Goal: Task Accomplishment & Management: Manage account settings

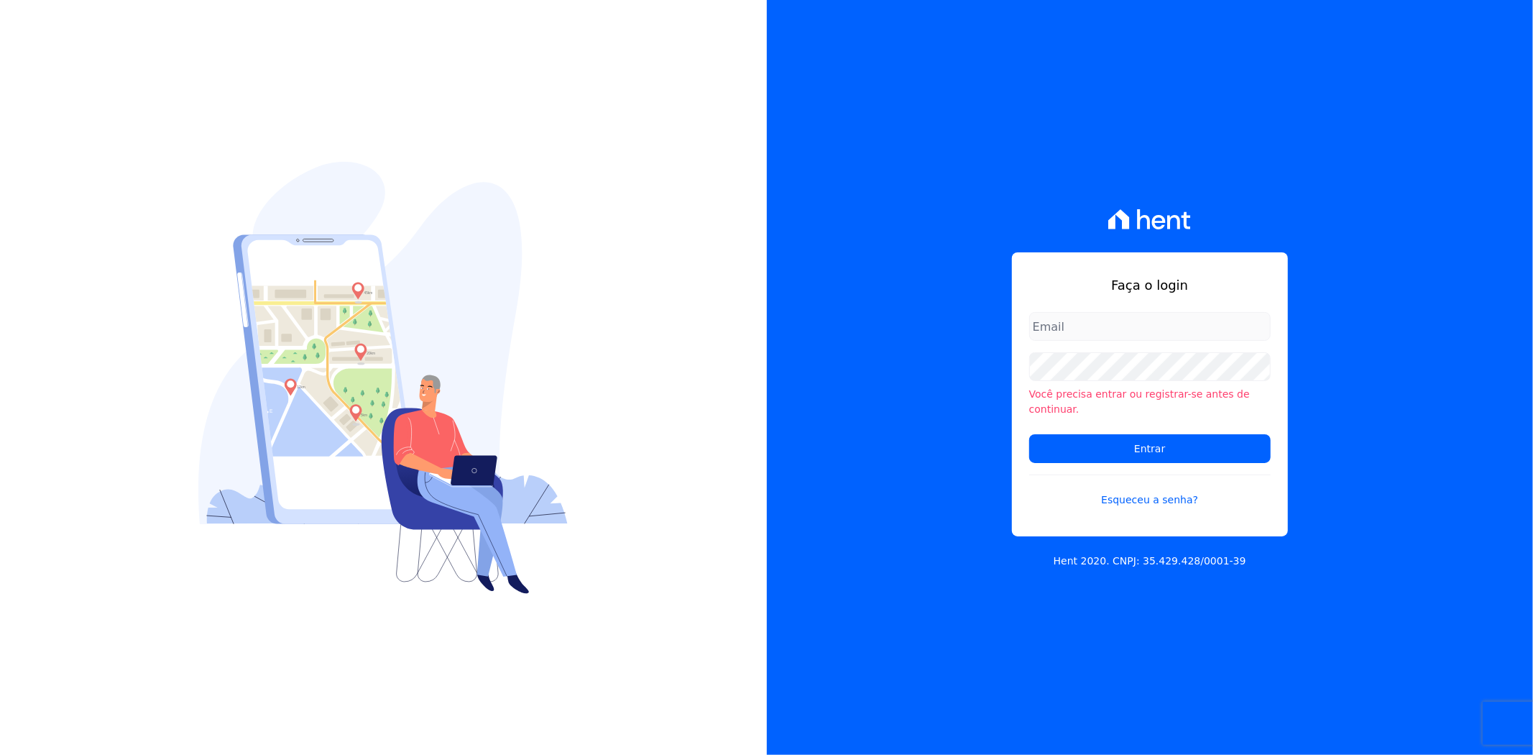
click at [1094, 327] on input "email" at bounding box center [1150, 326] width 242 height 29
click at [1167, 331] on input "email" at bounding box center [1150, 326] width 242 height 29
type input "matheaus@celinaguimaraes.com.br"
click at [1088, 446] on input "Entrar" at bounding box center [1150, 448] width 242 height 29
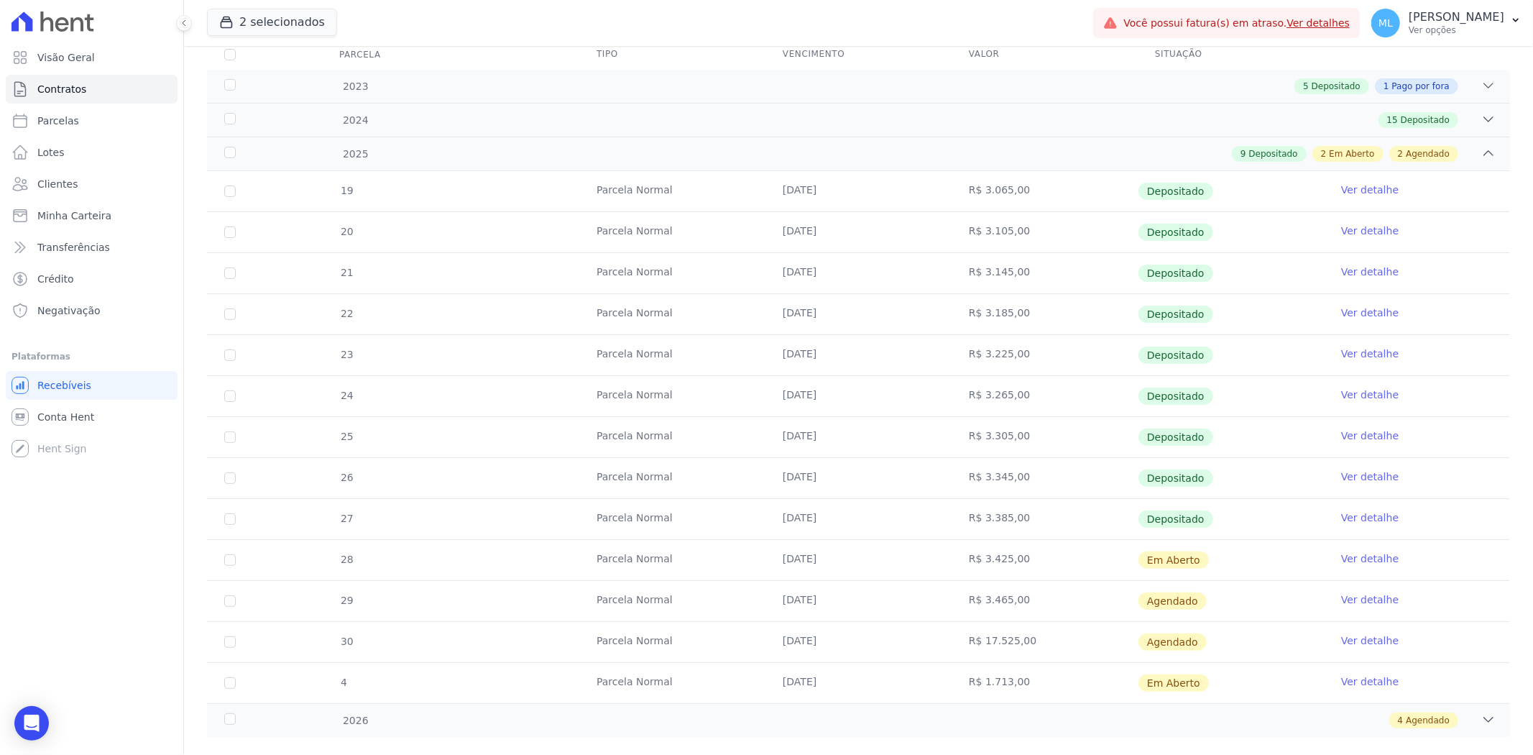
scroll to position [225, 0]
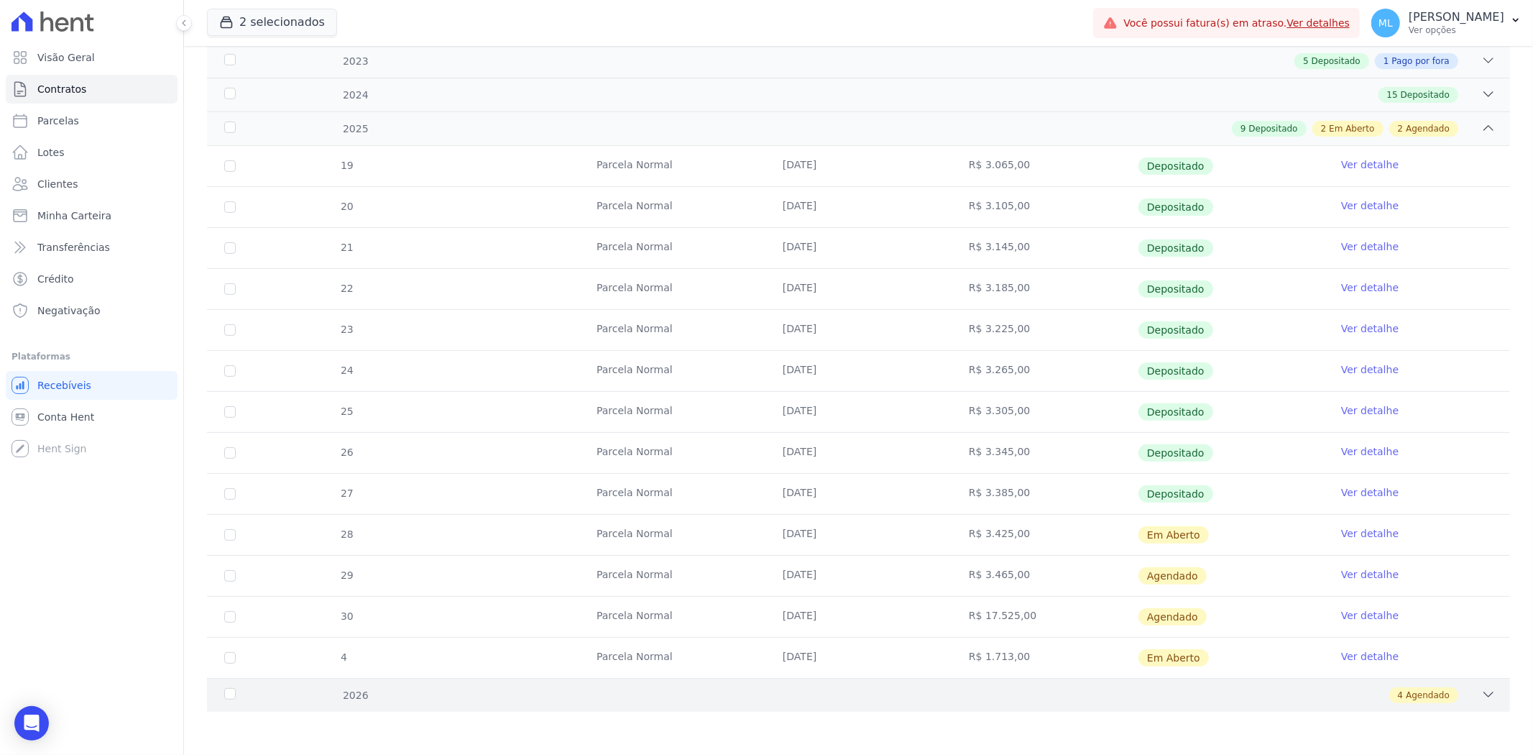
click at [1338, 696] on div "4 Agendado" at bounding box center [923, 695] width 1146 height 16
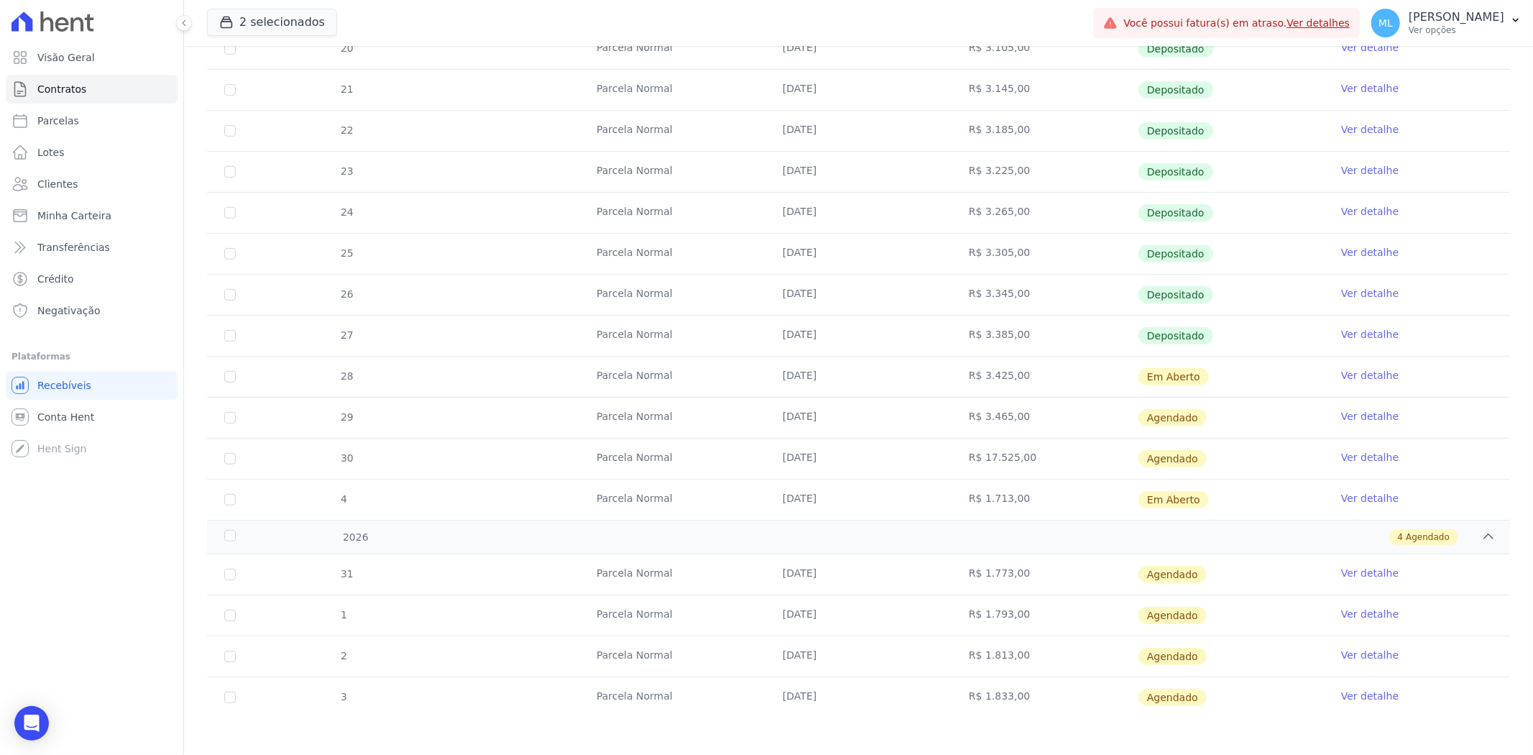
scroll to position [390, 0]
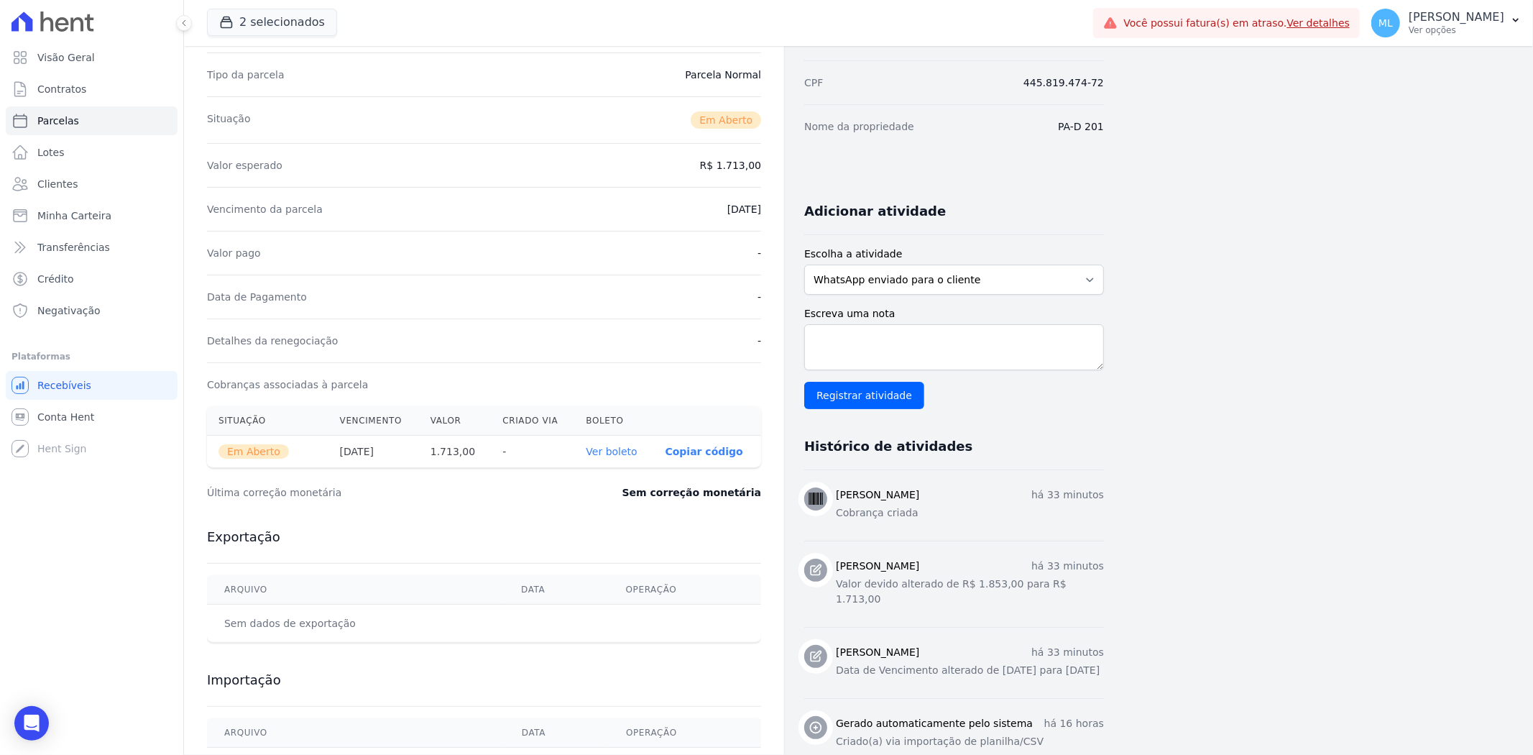
scroll to position [160, 0]
click at [910, 276] on select "WhatsApp enviado para o cliente Adicionar um comentário Ligação feita para o cl…" at bounding box center [954, 279] width 300 height 30
select select "note"
click at [804, 264] on select "WhatsApp enviado para o cliente Adicionar um comentário Ligação feita para o cl…" at bounding box center [954, 279] width 300 height 30
click at [911, 344] on textarea "Escreva uma nota" at bounding box center [954, 346] width 300 height 46
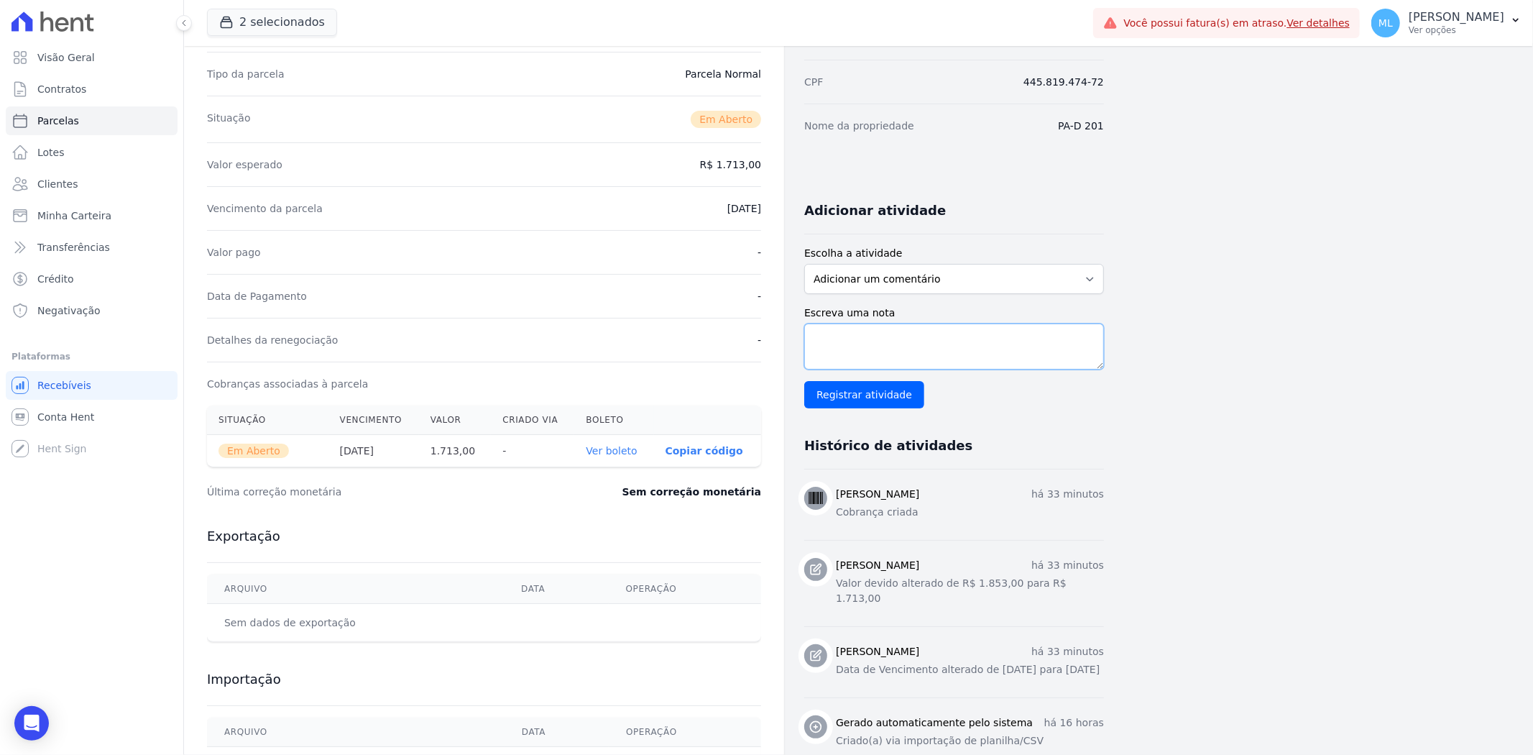
paste textarea "Cliente solicitou antecipação da parcela Maio de 2026 para Outubro de 2025"
type textarea "Cliente solicitou antecipação da parcela Maio de 2026 para Outubro de 2025"
click at [886, 390] on input "Registrar atividade" at bounding box center [864, 394] width 120 height 27
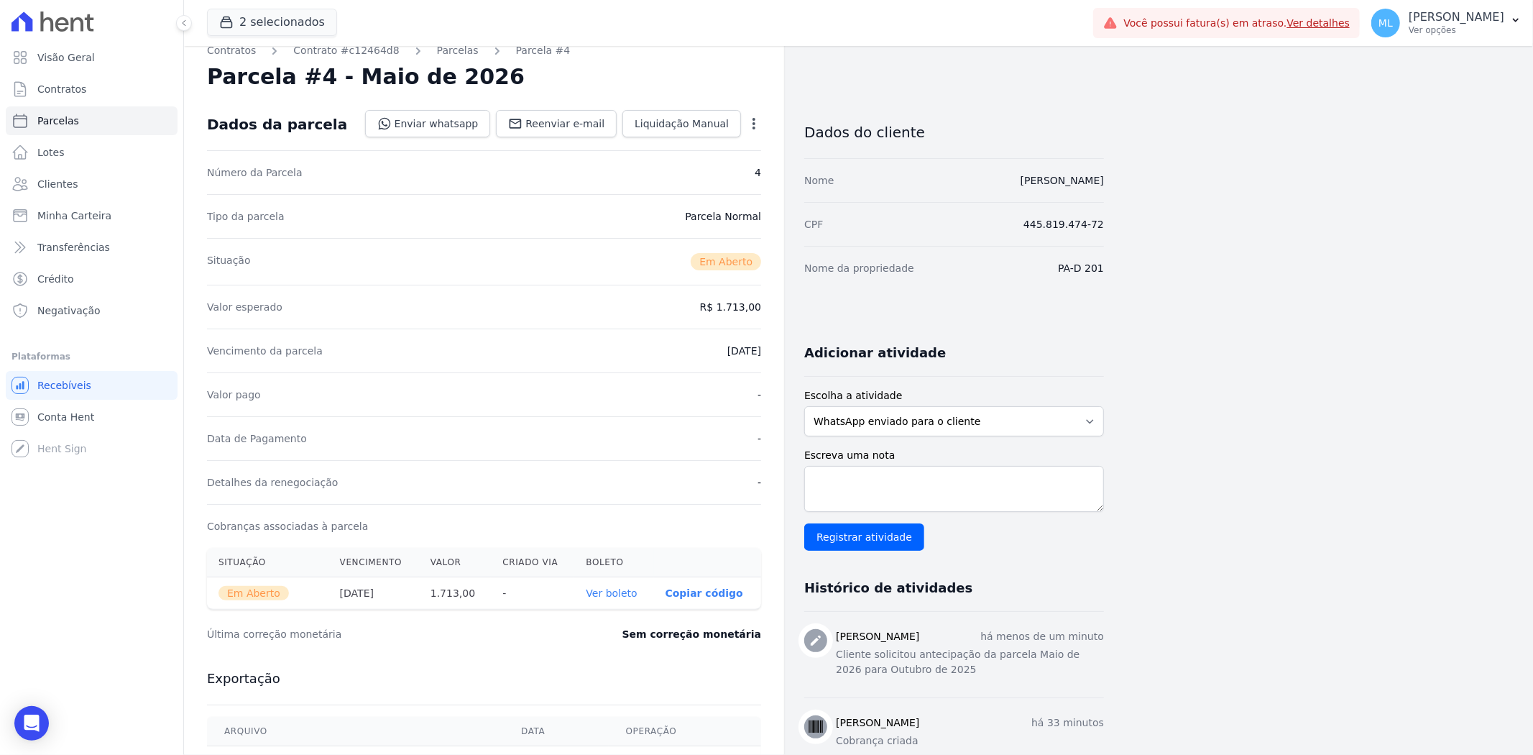
scroll to position [0, 0]
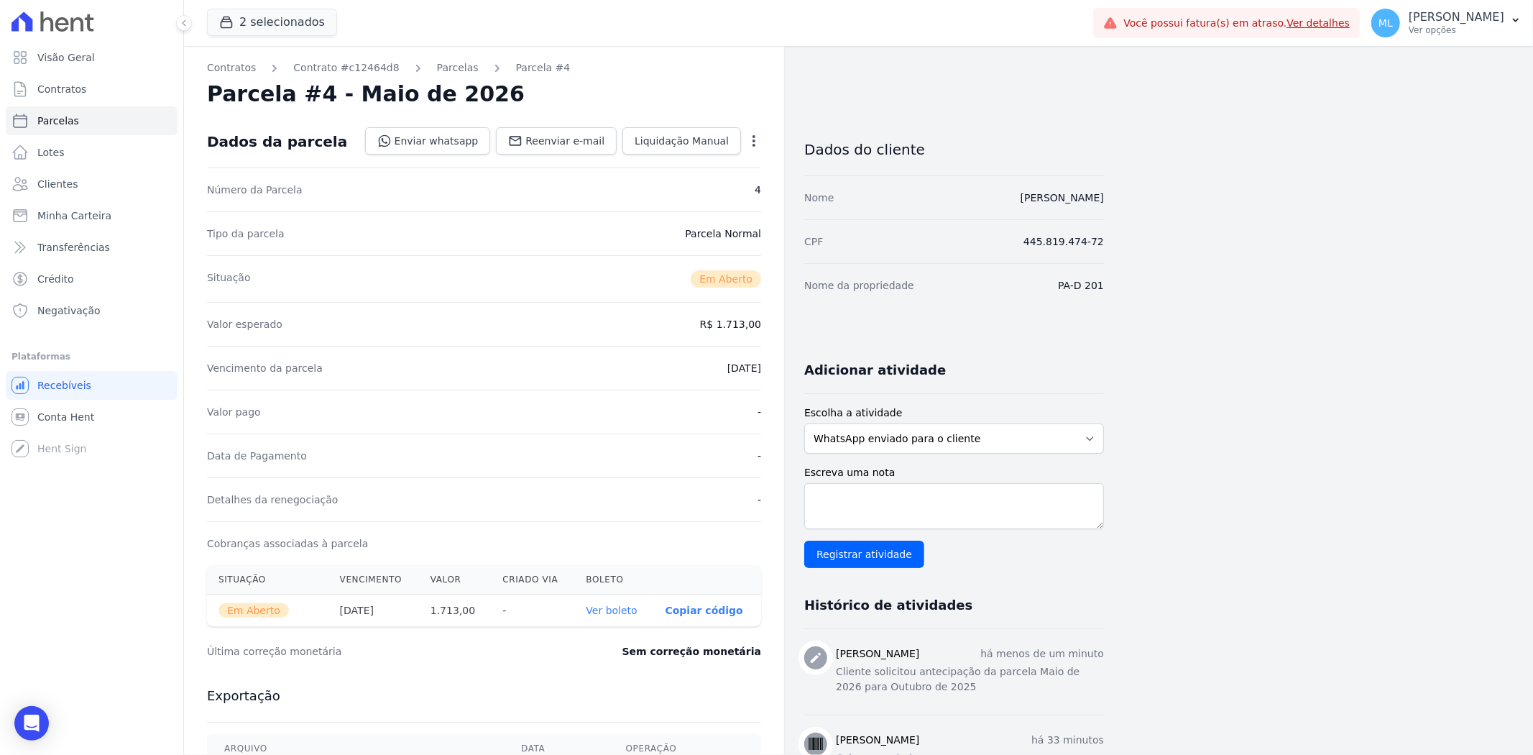
click at [750, 144] on icon "button" at bounding box center [754, 141] width 14 height 14
click at [752, 139] on icon "button" at bounding box center [754, 141] width 14 height 14
click at [618, 617] on th "Ver boleto" at bounding box center [613, 610] width 79 height 32
click at [627, 614] on link "Ver boleto" at bounding box center [611, 610] width 51 height 12
click at [437, 65] on link "Parcelas" at bounding box center [458, 67] width 42 height 15
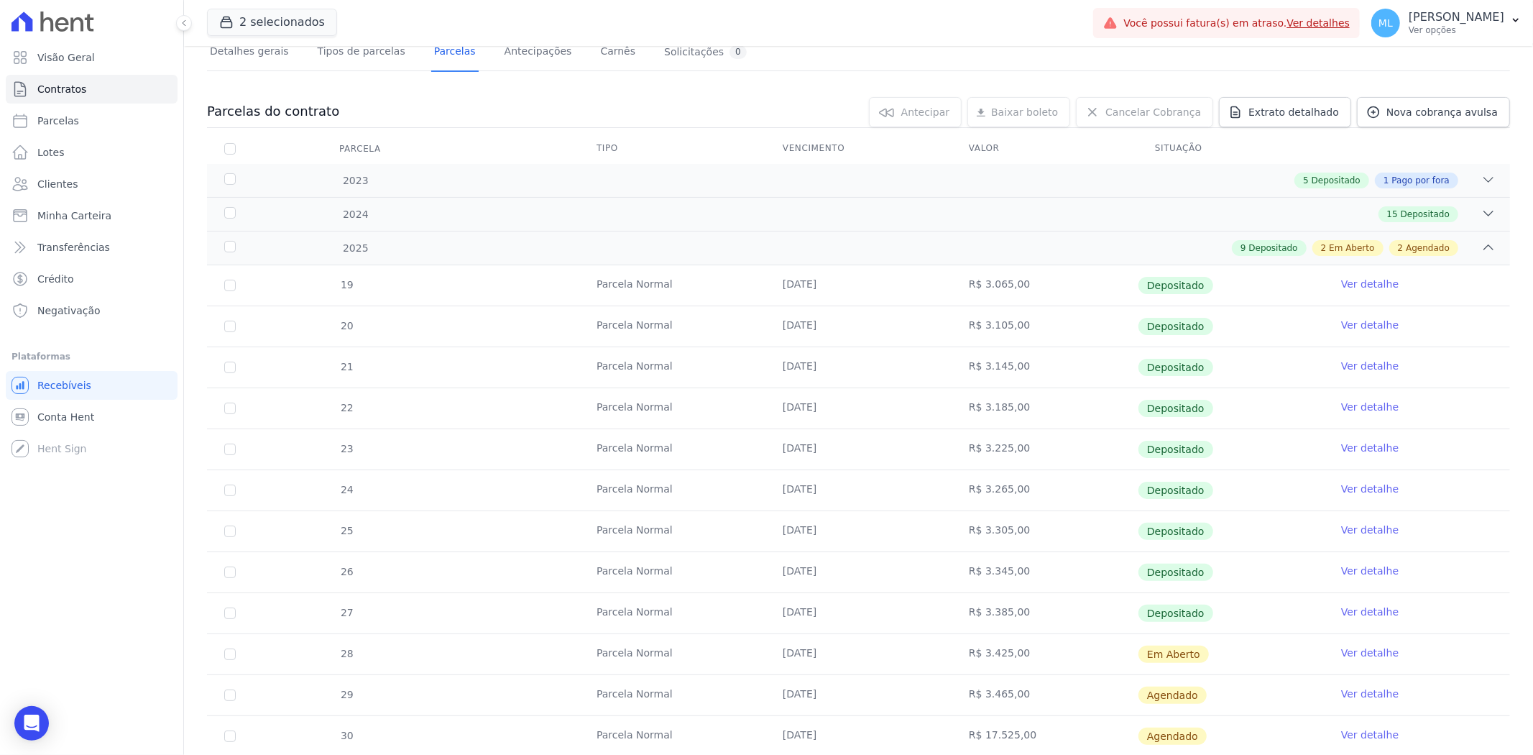
scroll to position [225, 0]
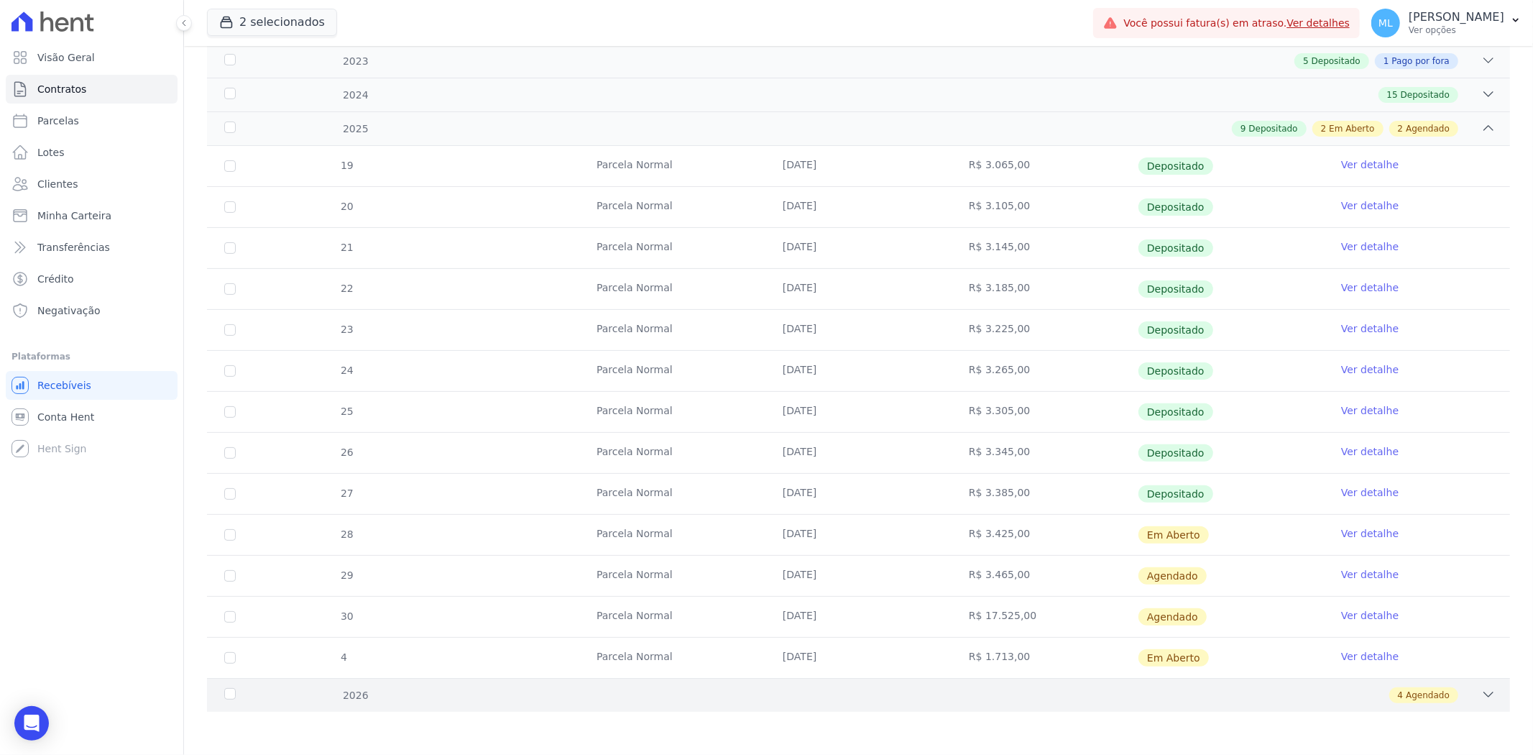
click at [1157, 697] on div "4 Agendado" at bounding box center [923, 695] width 1146 height 16
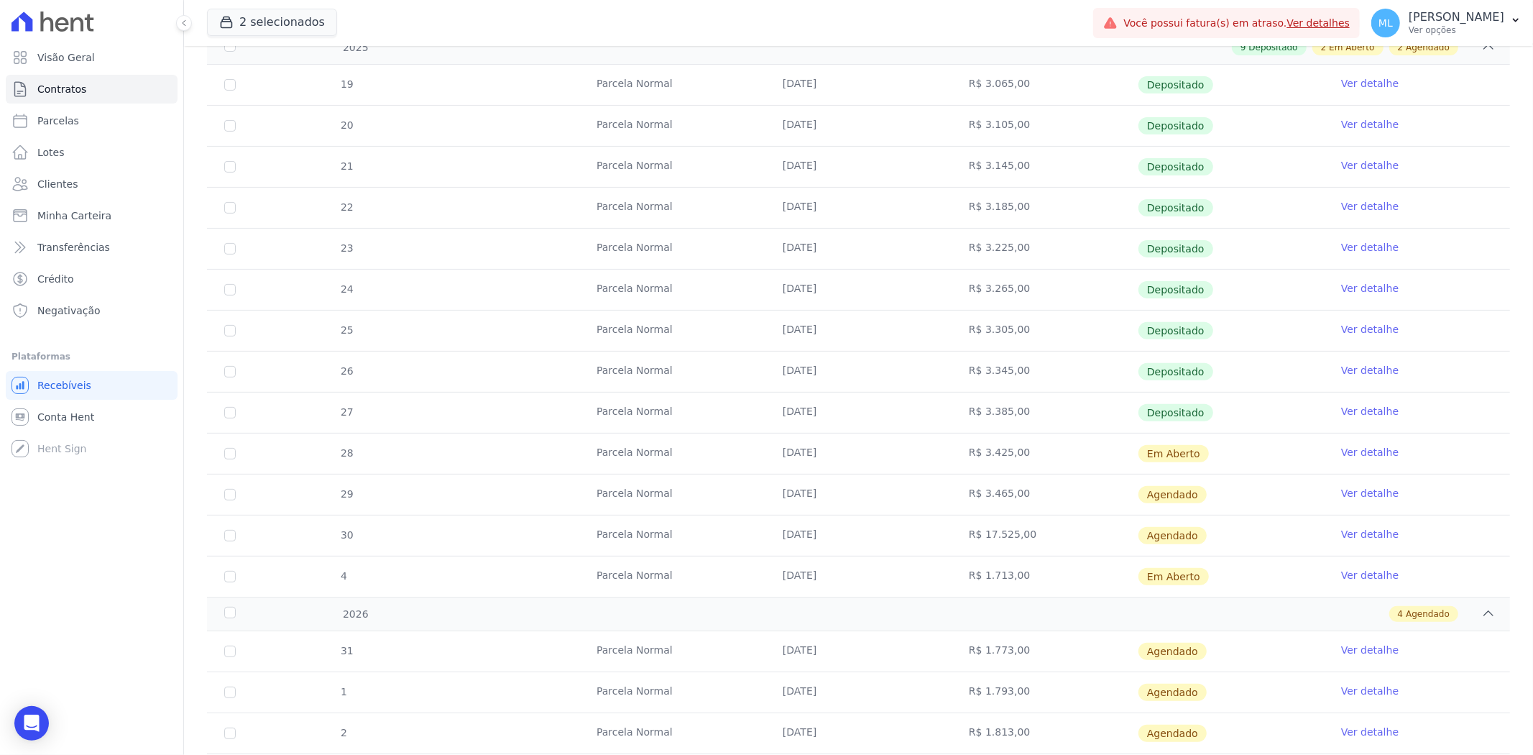
scroll to position [390, 0]
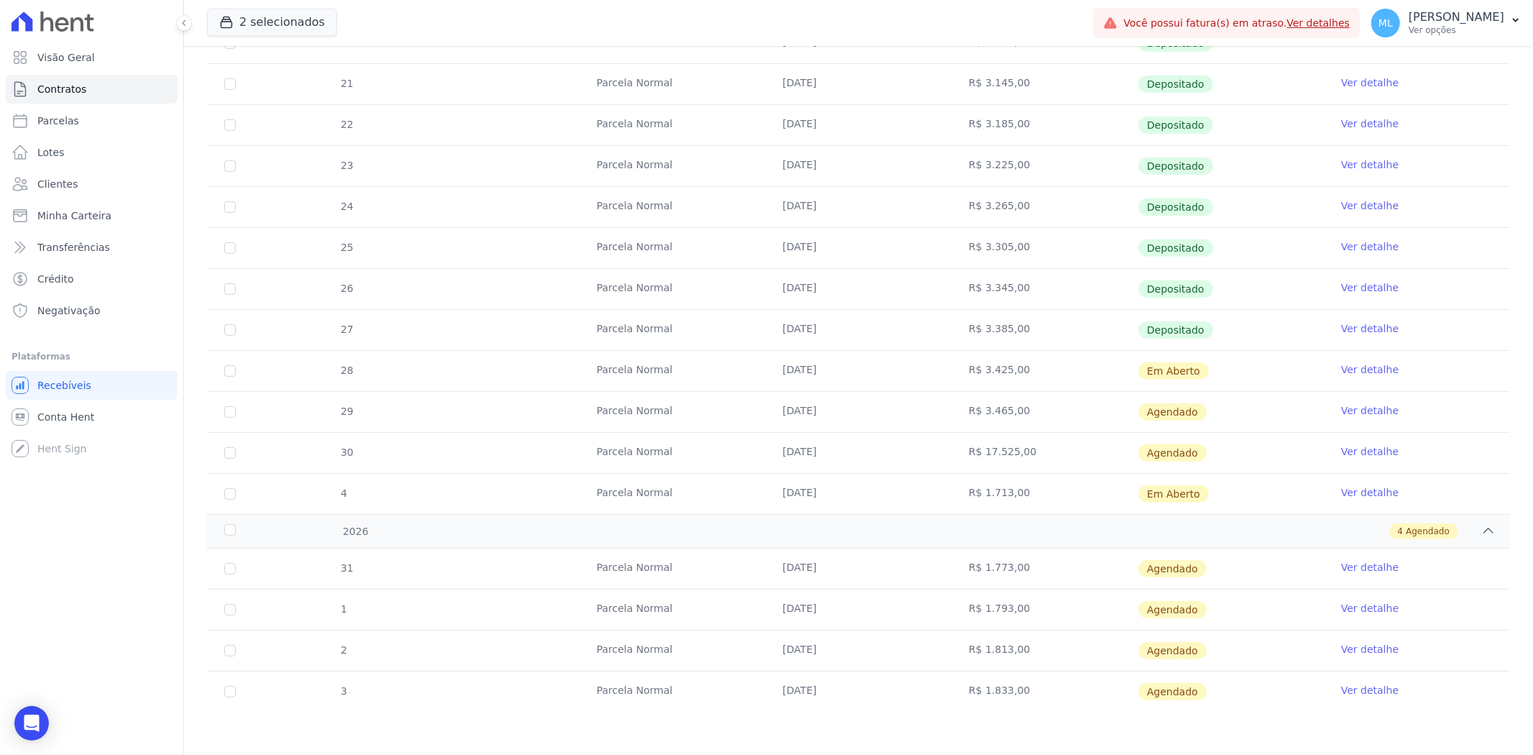
click at [1370, 692] on link "Ver detalhe" at bounding box center [1370, 690] width 58 height 14
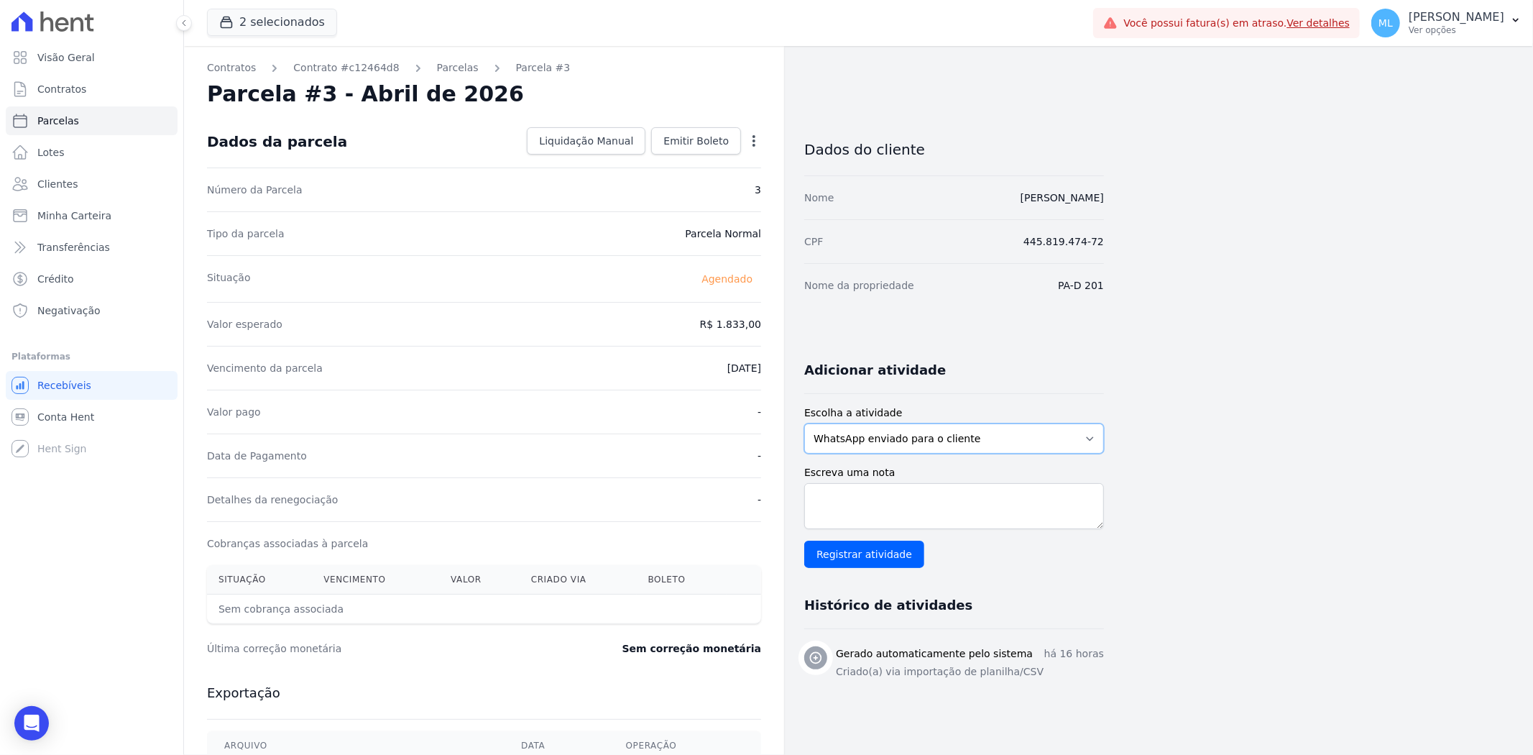
click at [910, 434] on select "WhatsApp enviado para o cliente Adicionar um comentário Ligação feita para o cl…" at bounding box center [954, 438] width 300 height 30
select select "note"
click at [804, 423] on select "WhatsApp enviado para o cliente Adicionar um comentário Ligação feita para o cl…" at bounding box center [954, 438] width 300 height 30
click at [909, 505] on textarea "Escreva uma nota" at bounding box center [954, 506] width 300 height 46
type textarea "c"
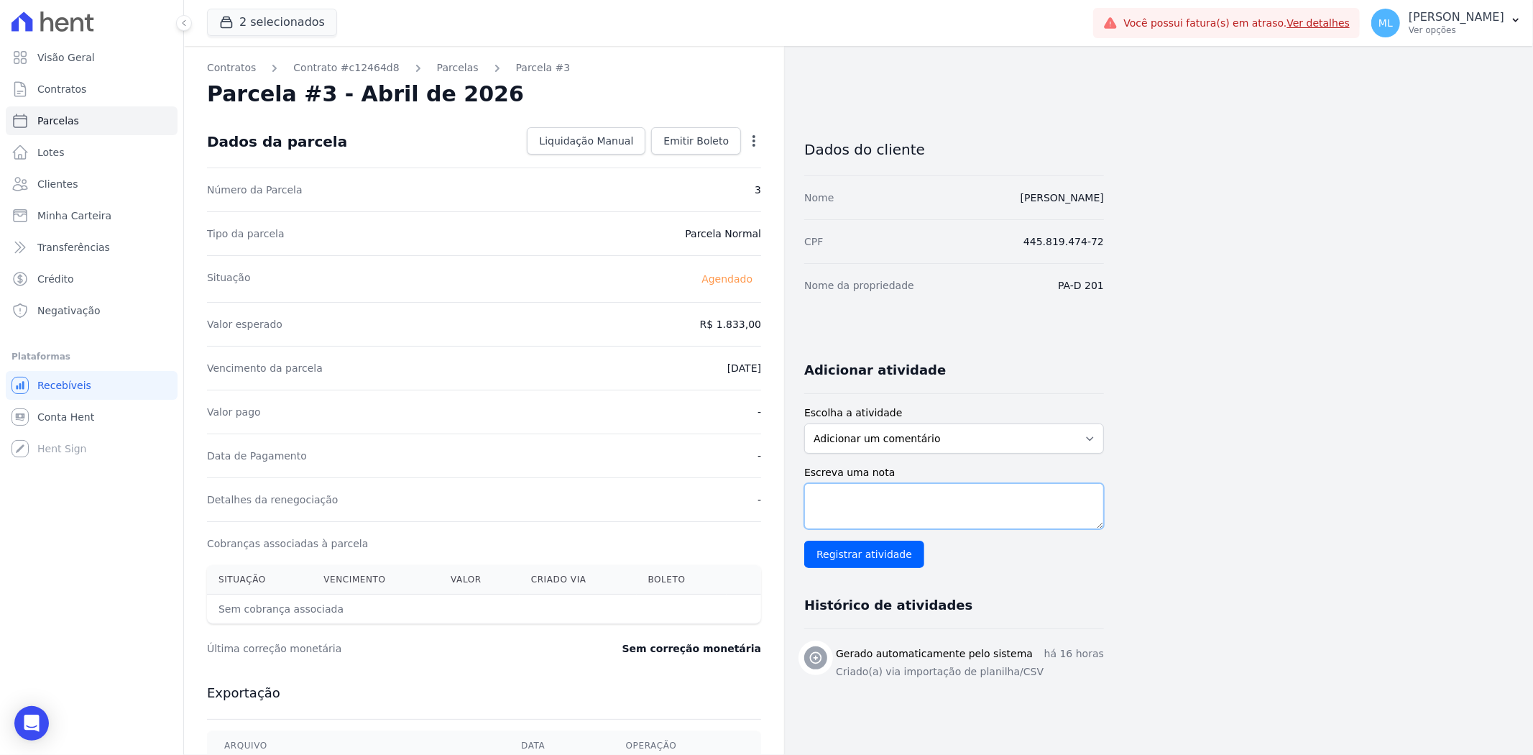
paste textarea "Cliente solicitou antecipação da parcela Maio de 2026 para Outubro de 2025"
click at [1015, 497] on textarea "Cliente solicitou antecipação da parcela Maio de 2026 para Outubro de 2025" at bounding box center [954, 506] width 300 height 46
type textarea "Cliente solicitou antecipação da parcela abril de 2026 para Outubro de 2025"
click at [875, 556] on input "Registrar atividade" at bounding box center [864, 554] width 120 height 27
click at [755, 139] on icon "button" at bounding box center [754, 141] width 14 height 14
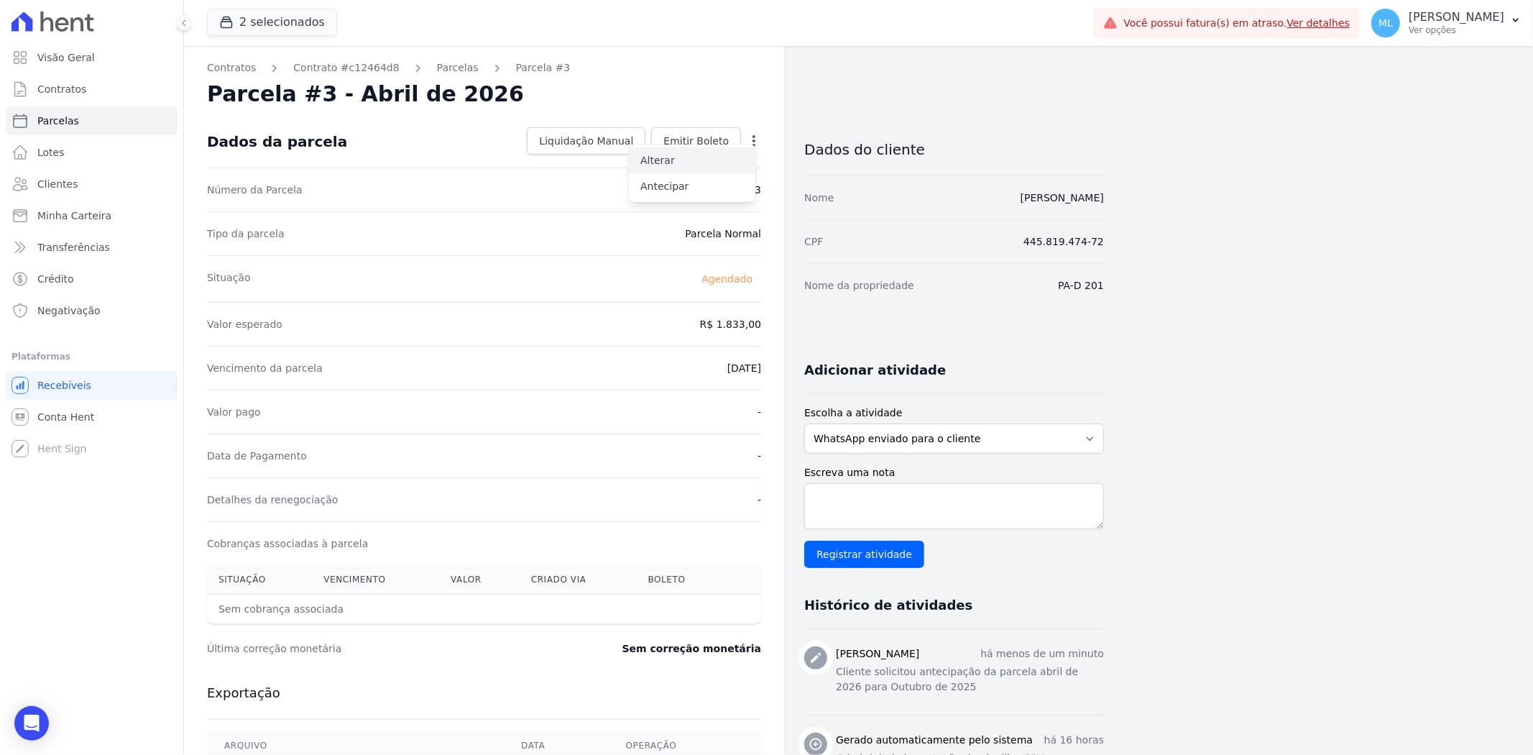
click at [723, 155] on link "Alterar" at bounding box center [692, 160] width 127 height 26
drag, startPoint x: 707, startPoint y: 321, endPoint x: 834, endPoint y: 331, distance: 126.8
click at [830, 331] on div "Contratos Contrato #c12464d8 Parcelas Parcela #3 Parcela #3 - Abril de 2026 Con…" at bounding box center [644, 507] width 920 height 923
type input "1713"
click at [667, 375] on input "2026-04-10" at bounding box center [705, 366] width 114 height 30
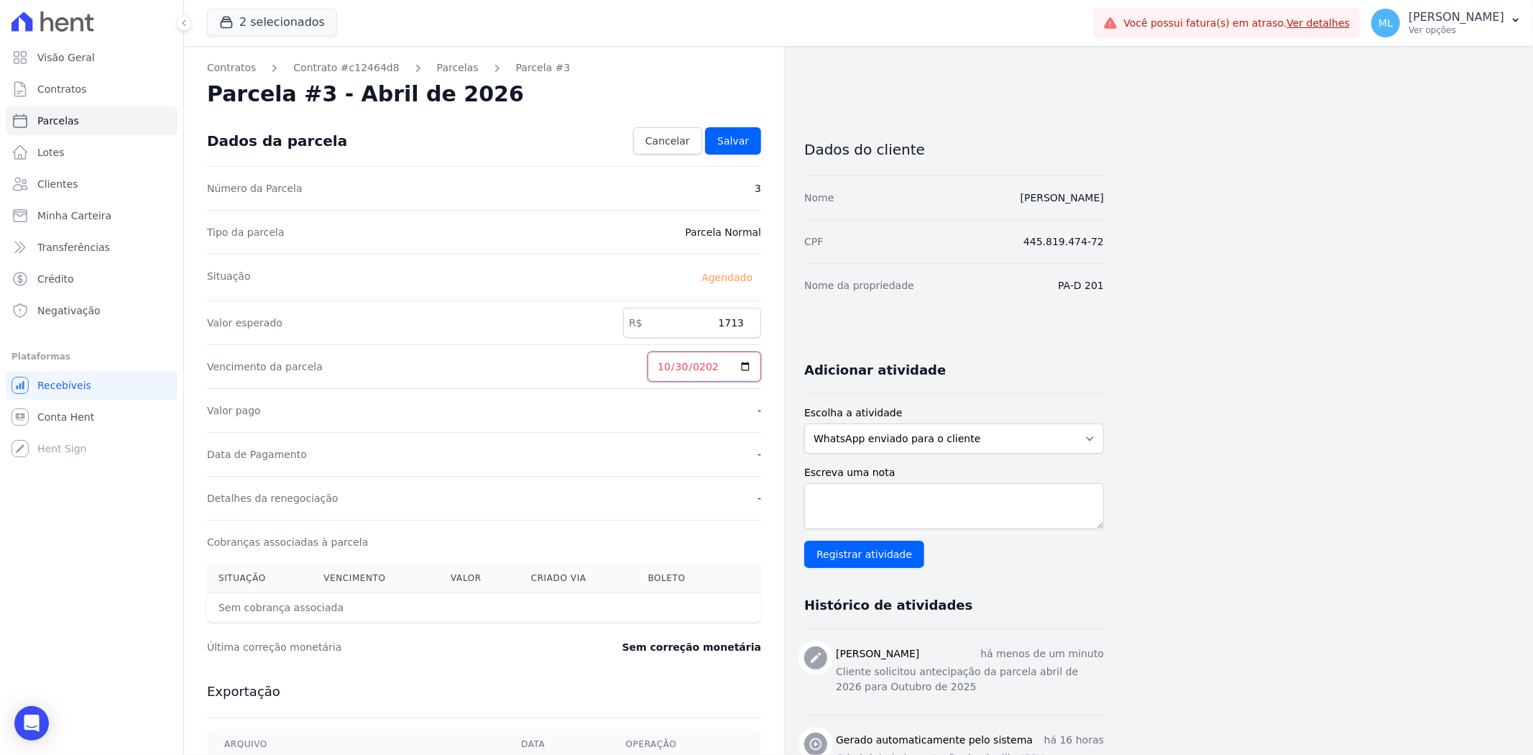
type input "2025-10-30"
click at [746, 142] on span "Salvar" at bounding box center [733, 141] width 32 height 14
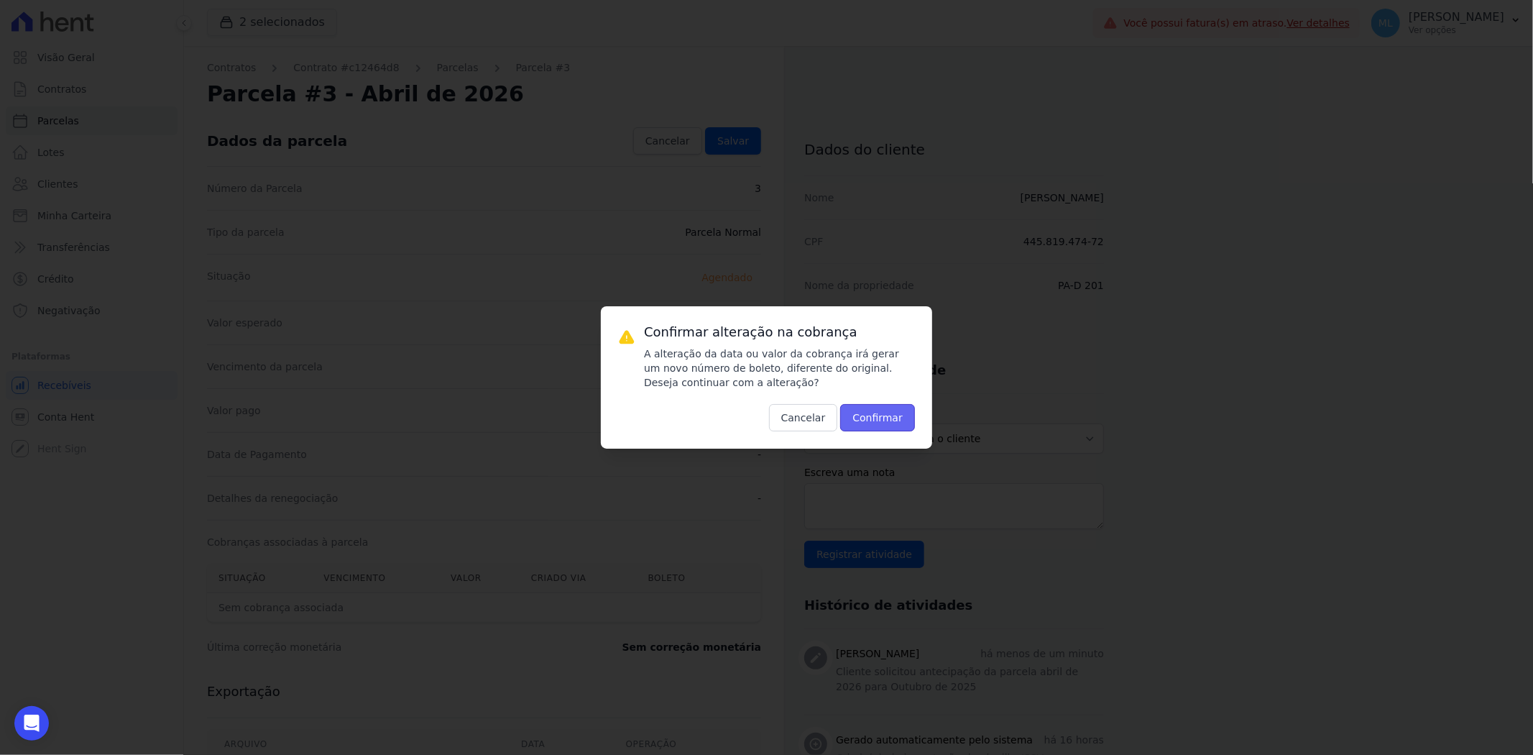
click at [880, 418] on button "Confirmar" at bounding box center [877, 417] width 75 height 27
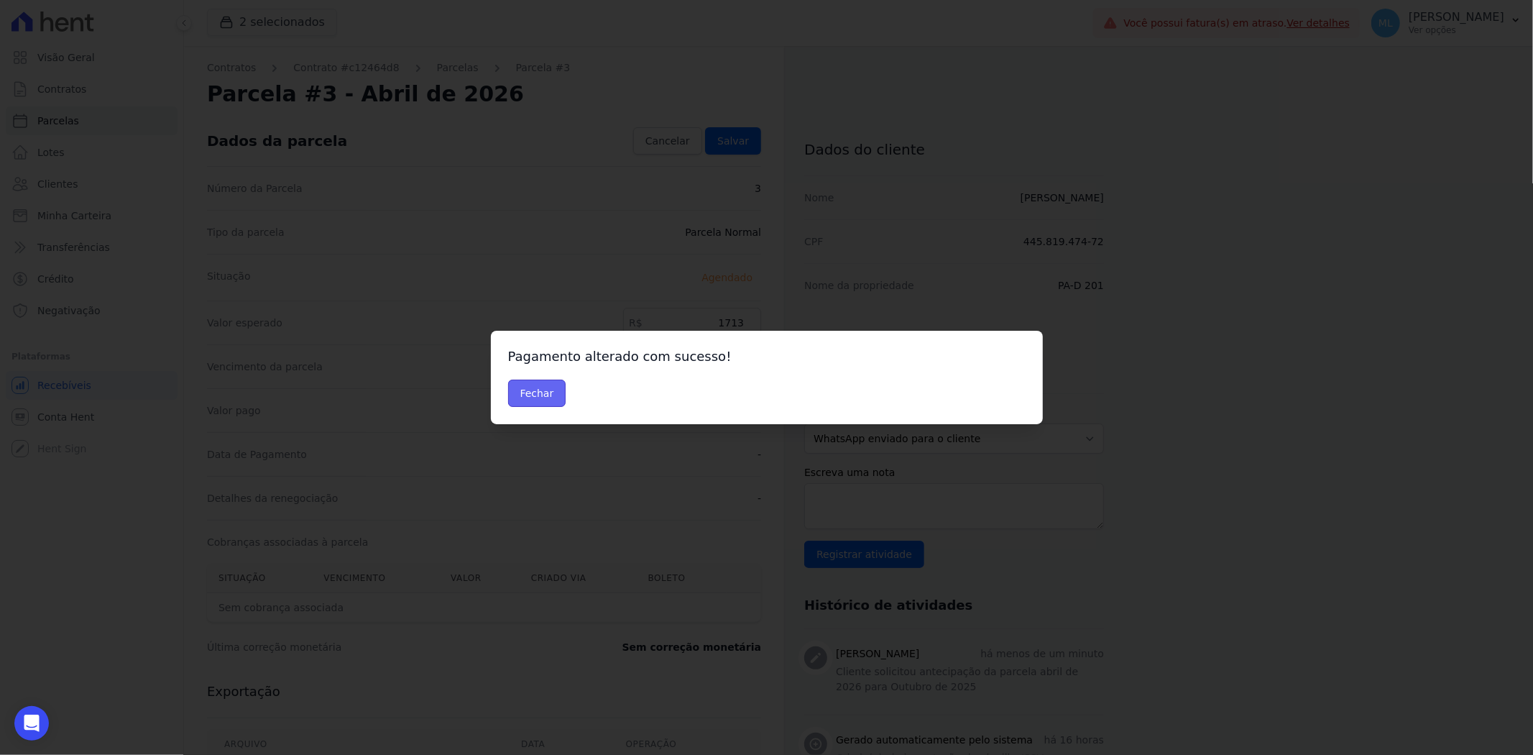
click at [554, 397] on button "Fechar" at bounding box center [537, 393] width 58 height 27
click at [538, 392] on button "Fechar" at bounding box center [537, 393] width 58 height 27
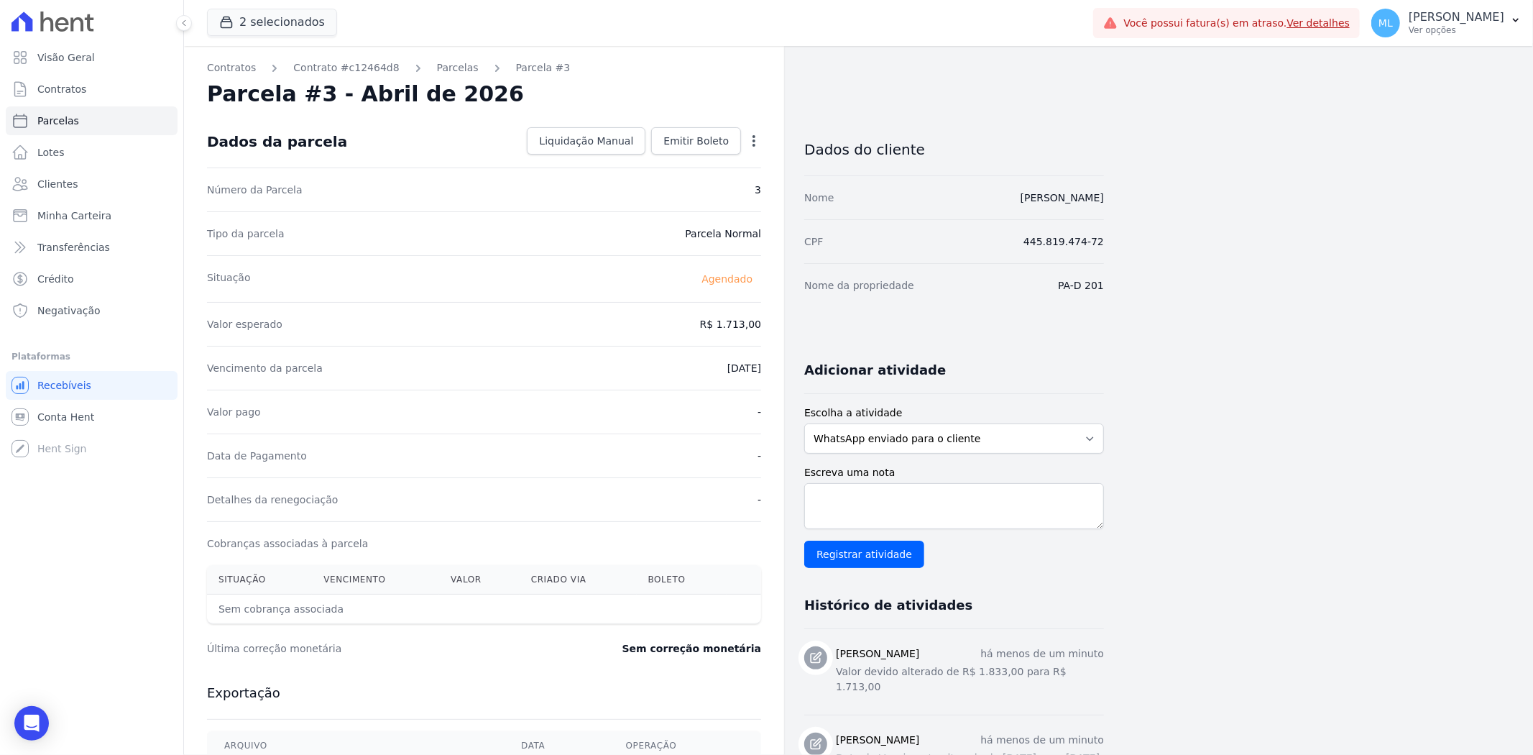
click at [760, 142] on icon "button" at bounding box center [754, 141] width 14 height 14
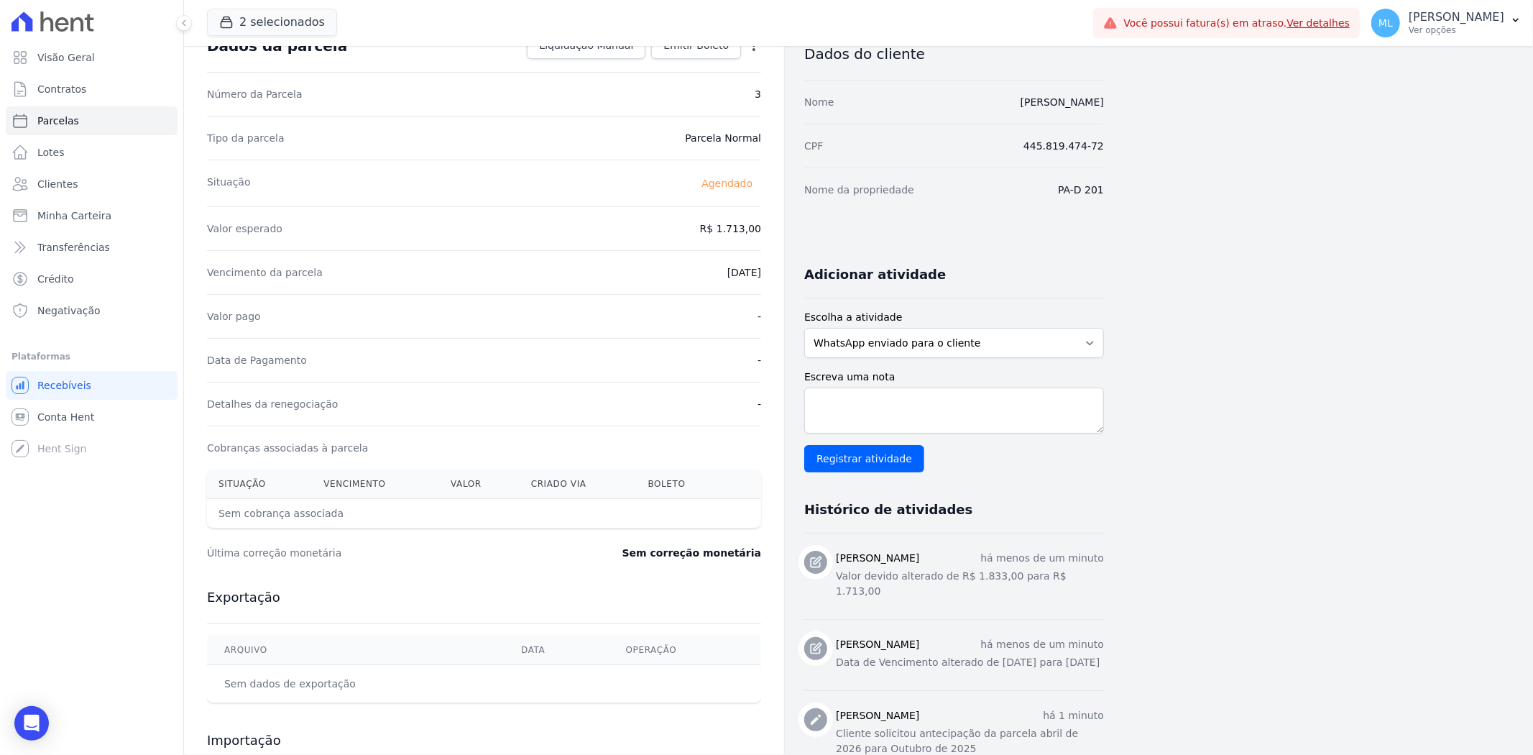
scroll to position [228, 0]
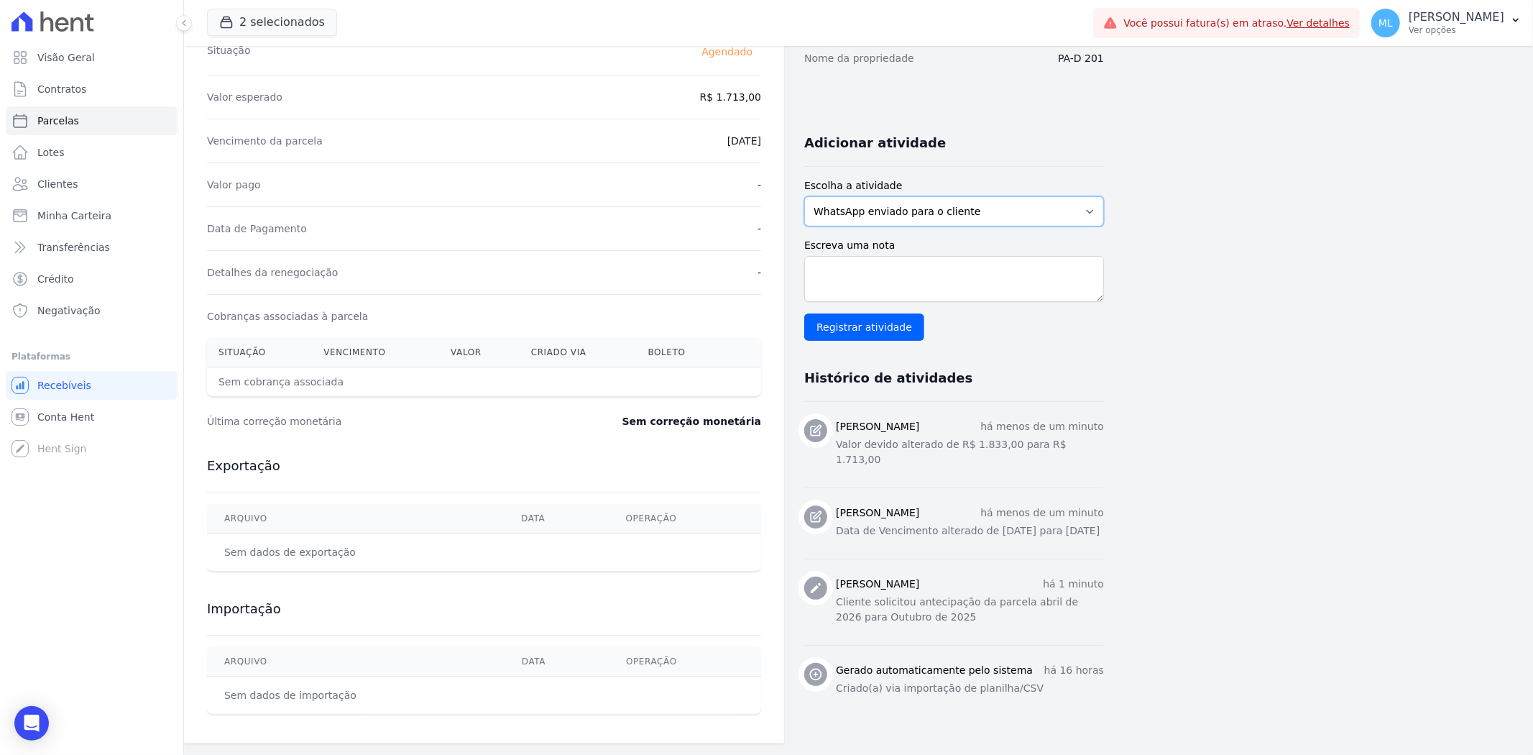
click at [946, 216] on select "WhatsApp enviado para o cliente Adicionar um comentário Ligação feita para o cl…" at bounding box center [954, 211] width 300 height 30
select select "note"
click at [804, 196] on select "WhatsApp enviado para o cliente Adicionar um comentário Ligação feita para o cl…" at bounding box center [954, 211] width 300 height 30
click at [903, 275] on textarea "Escreva uma nota" at bounding box center [954, 279] width 300 height 46
type textarea "cliente solicitou antecipar parcela"
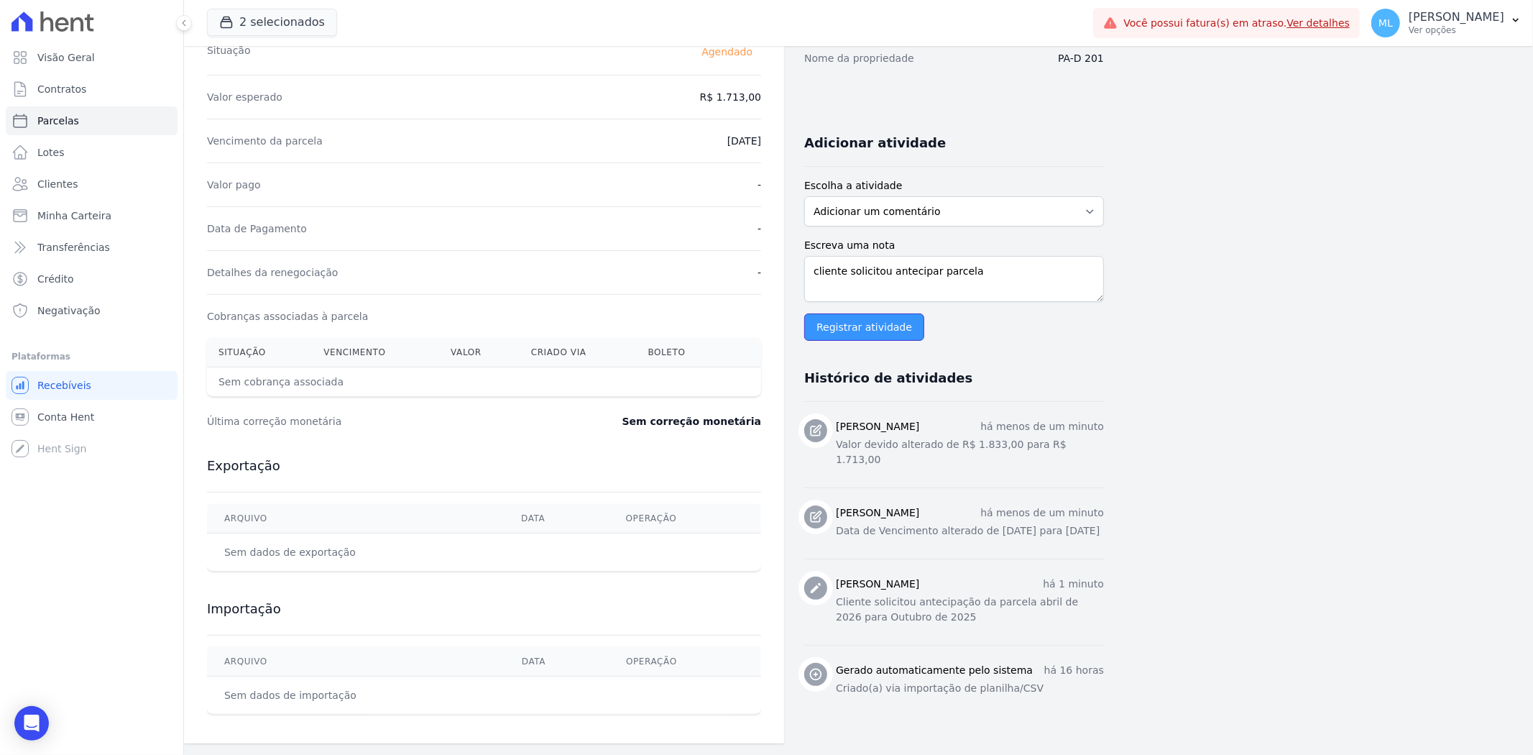
click at [885, 319] on input "Registrar atividade" at bounding box center [864, 326] width 120 height 27
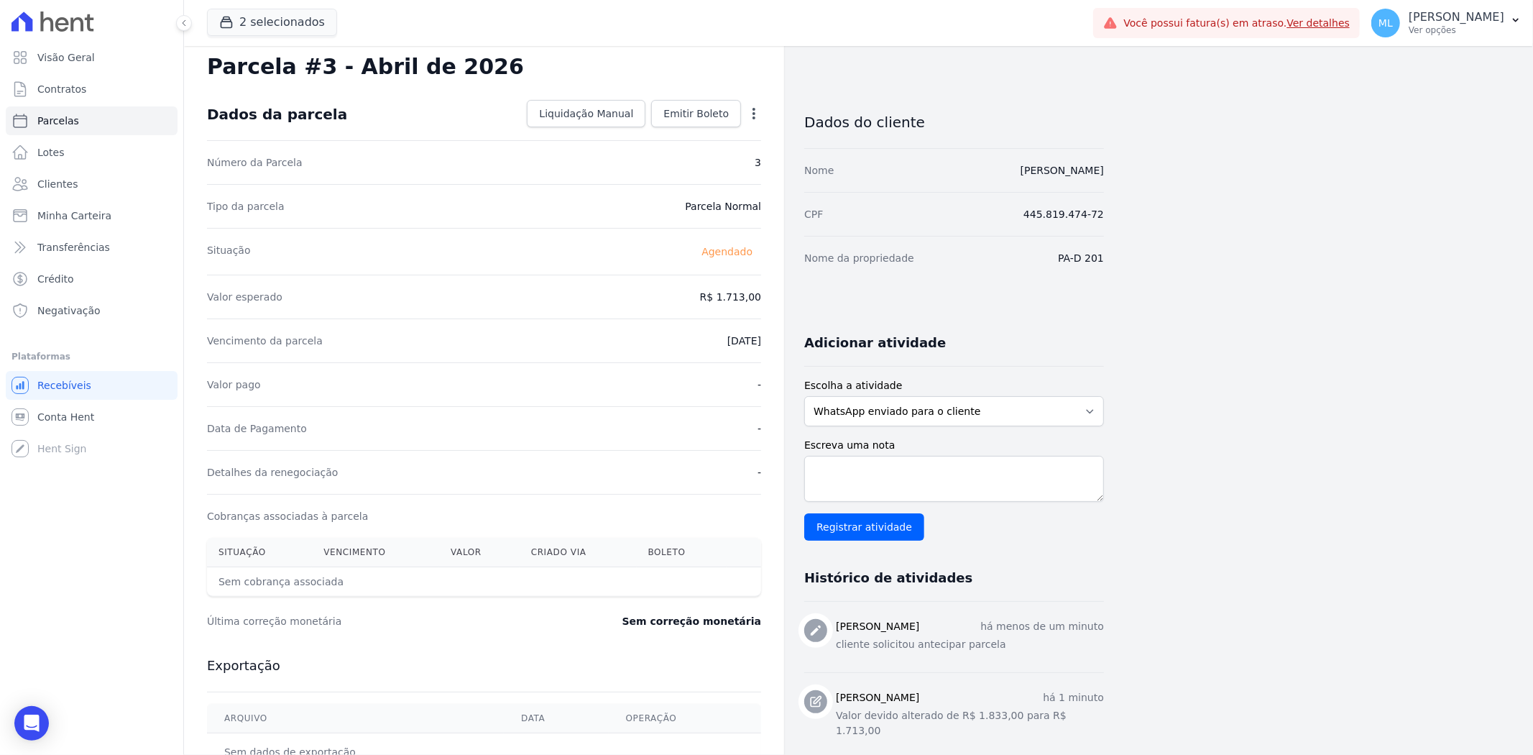
scroll to position [0, 0]
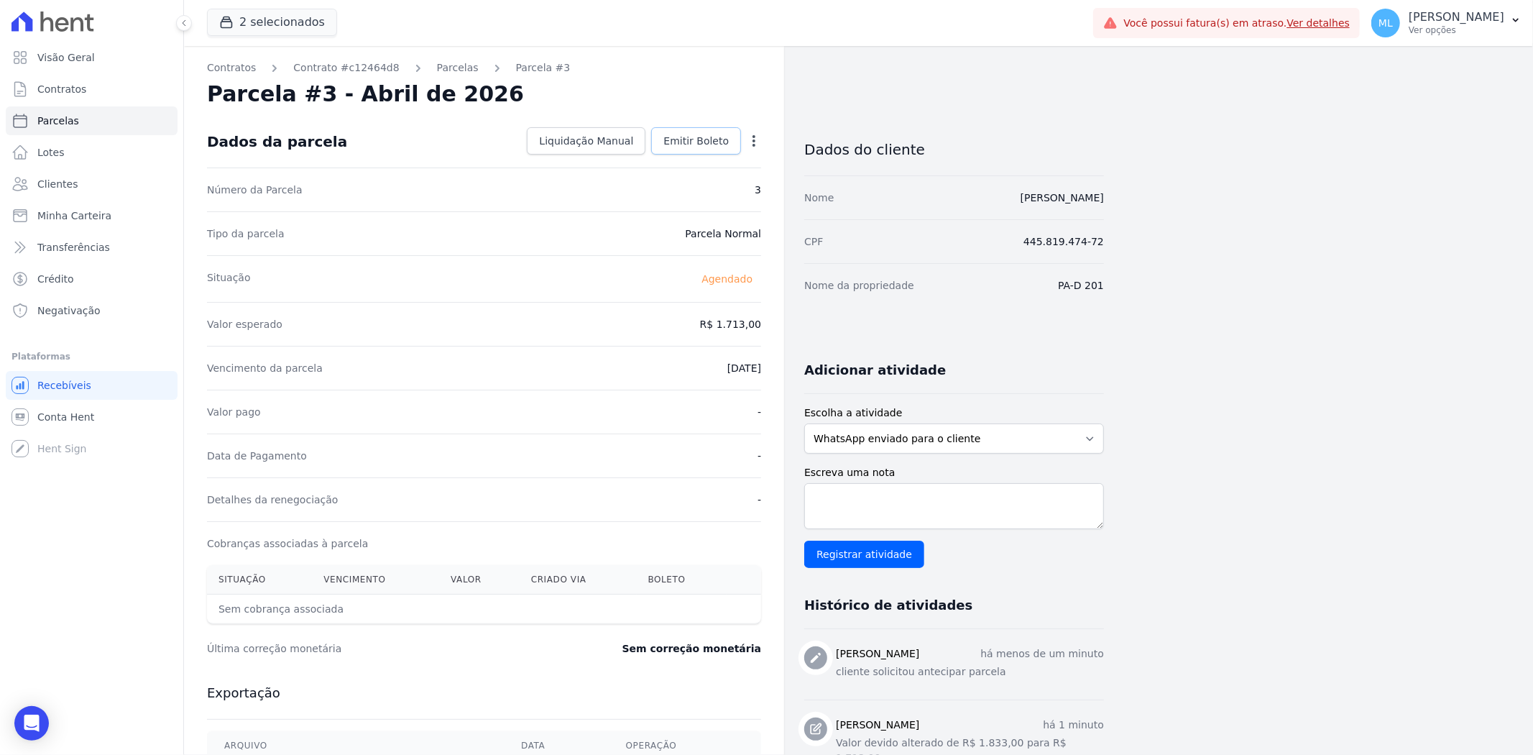
click at [712, 139] on span "Emitir Boleto" at bounding box center [695, 141] width 65 height 14
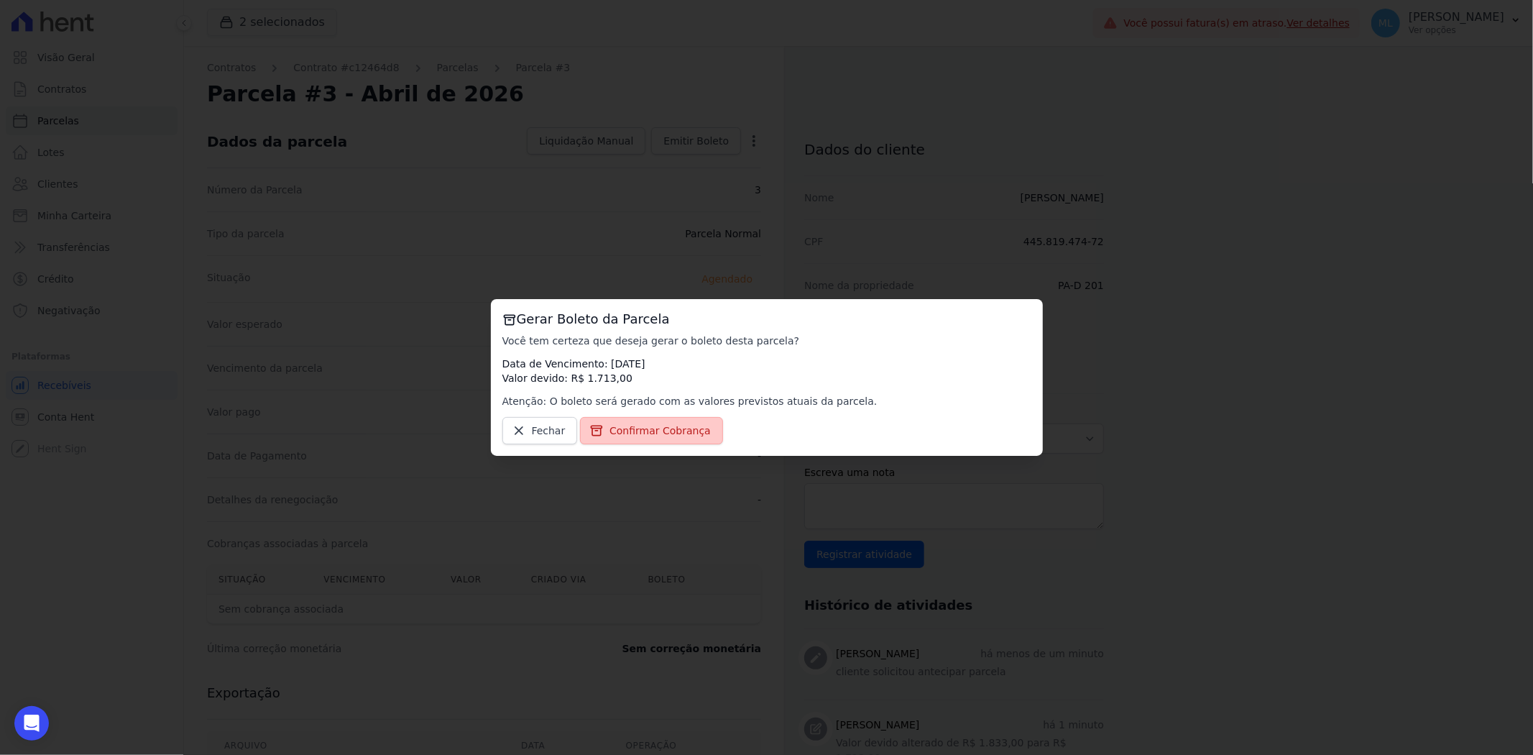
click at [671, 431] on span "Confirmar Cobrança" at bounding box center [660, 430] width 101 height 14
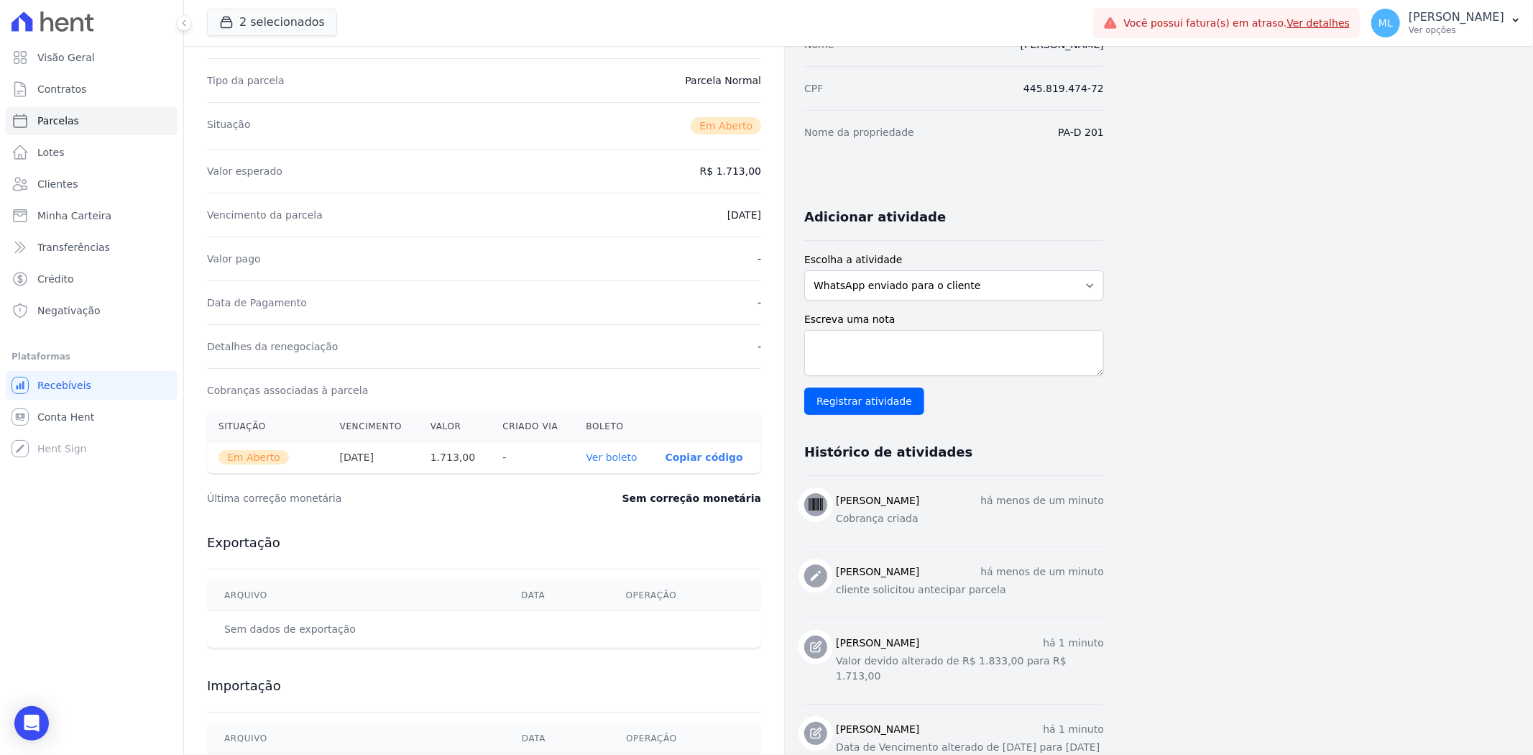
scroll to position [160, 0]
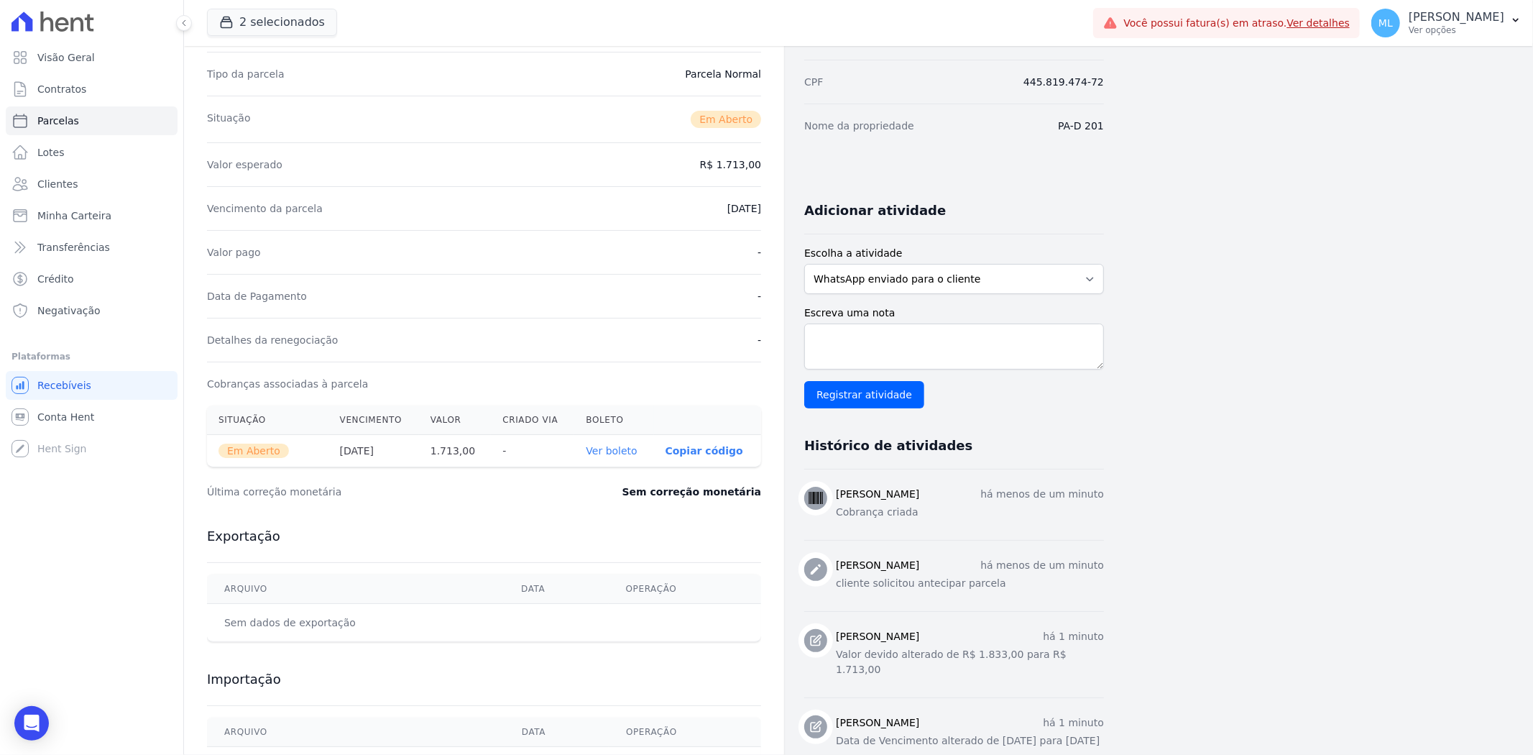
click at [614, 451] on link "Ver boleto" at bounding box center [611, 451] width 51 height 12
click at [624, 445] on link "Ver boleto" at bounding box center [611, 451] width 51 height 12
